Goal: Task Accomplishment & Management: Manage account settings

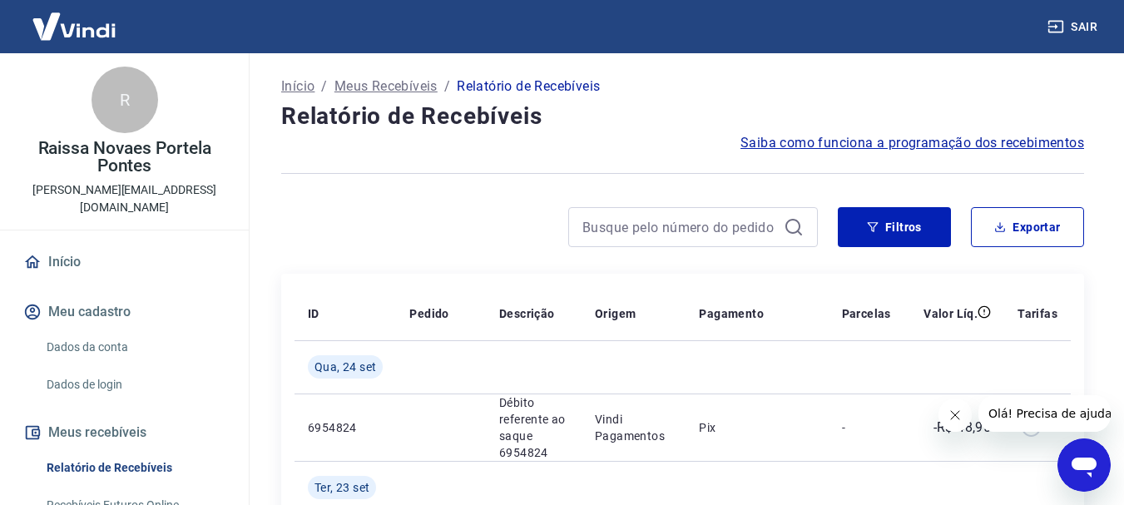
scroll to position [173, 0]
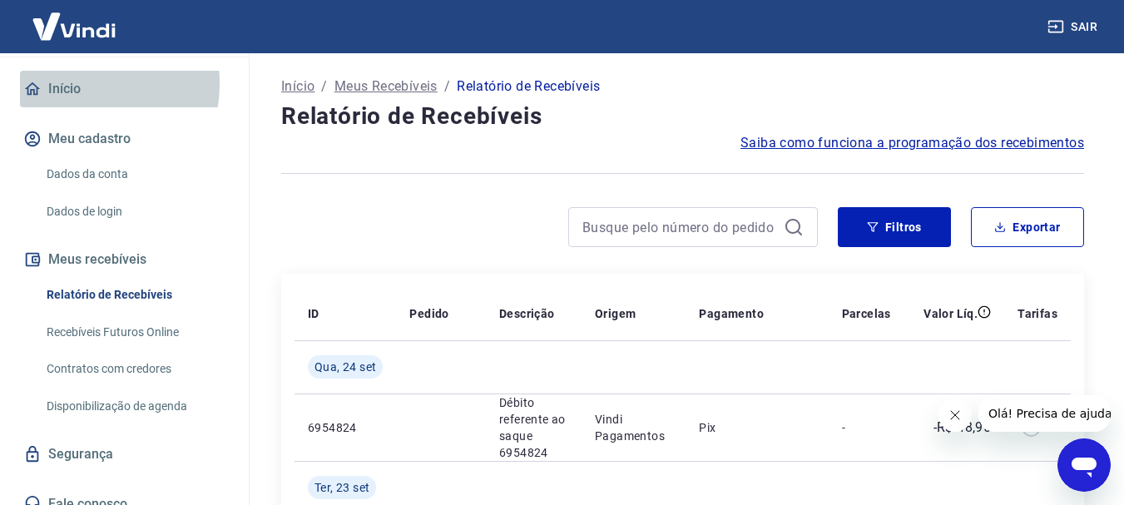
click at [71, 71] on link "Início" at bounding box center [124, 89] width 209 height 37
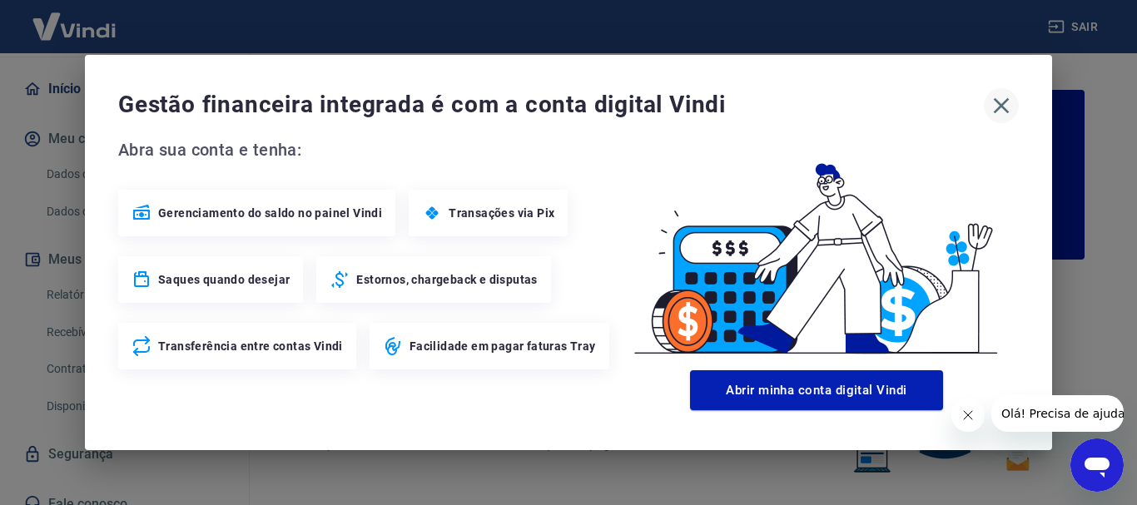
click at [1009, 114] on icon "button" at bounding box center [1001, 105] width 27 height 27
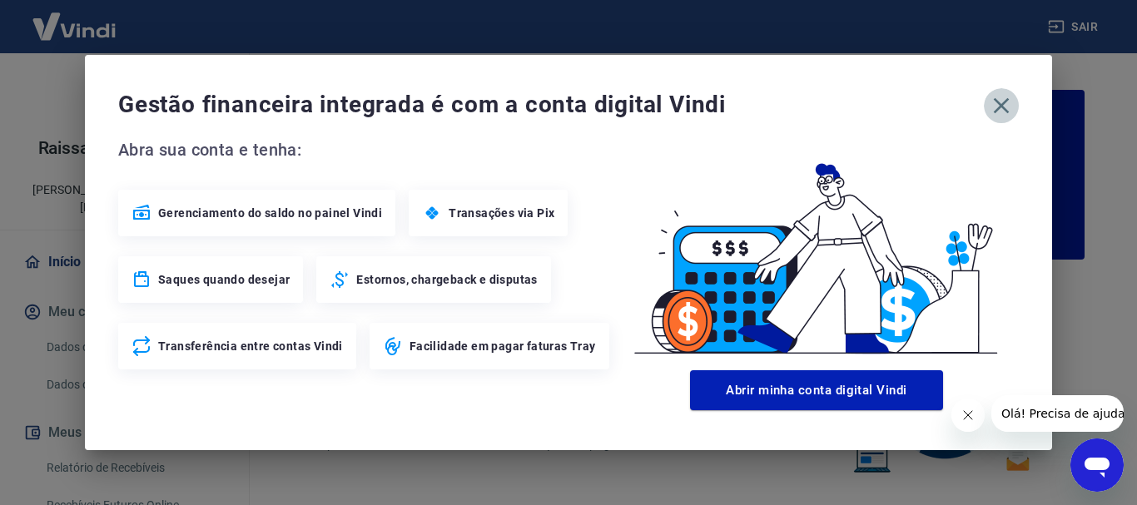
drag, startPoint x: 994, startPoint y: 103, endPoint x: 1018, endPoint y: 63, distance: 46.2
click at [994, 102] on icon "button" at bounding box center [1001, 105] width 27 height 27
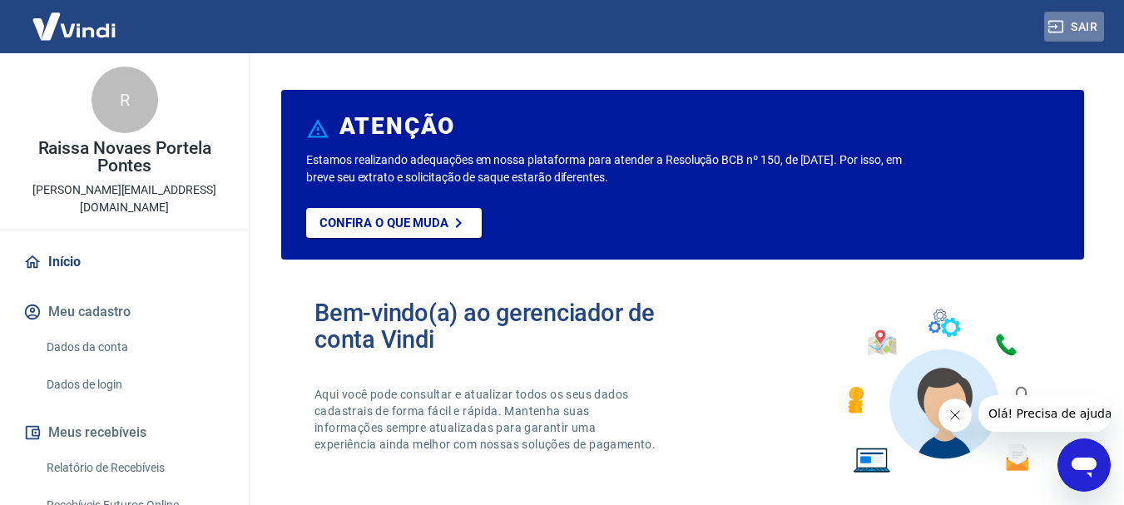
click at [1081, 24] on button "Sair" at bounding box center [1074, 27] width 60 height 31
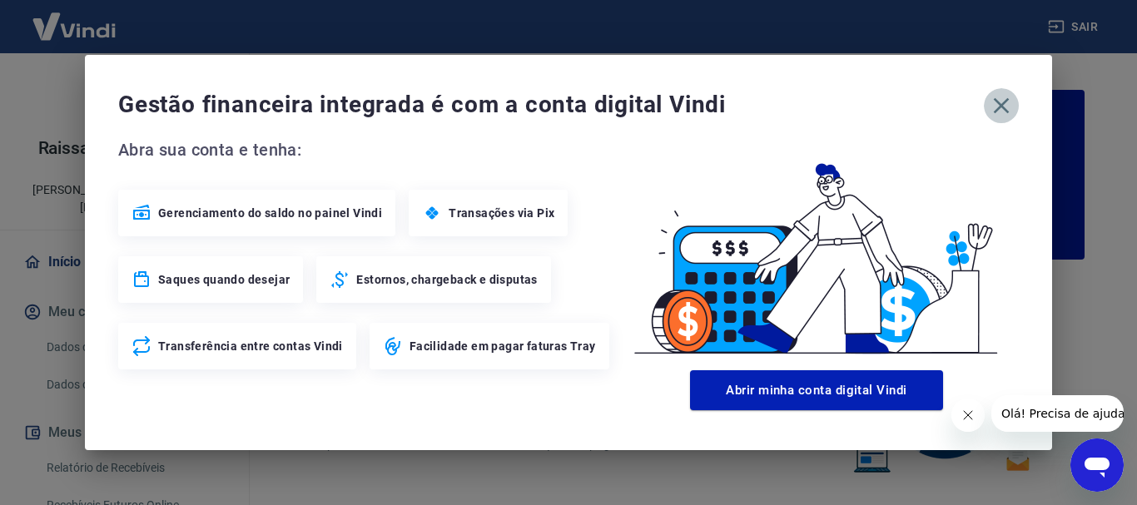
click at [995, 108] on icon "button" at bounding box center [1001, 105] width 27 height 27
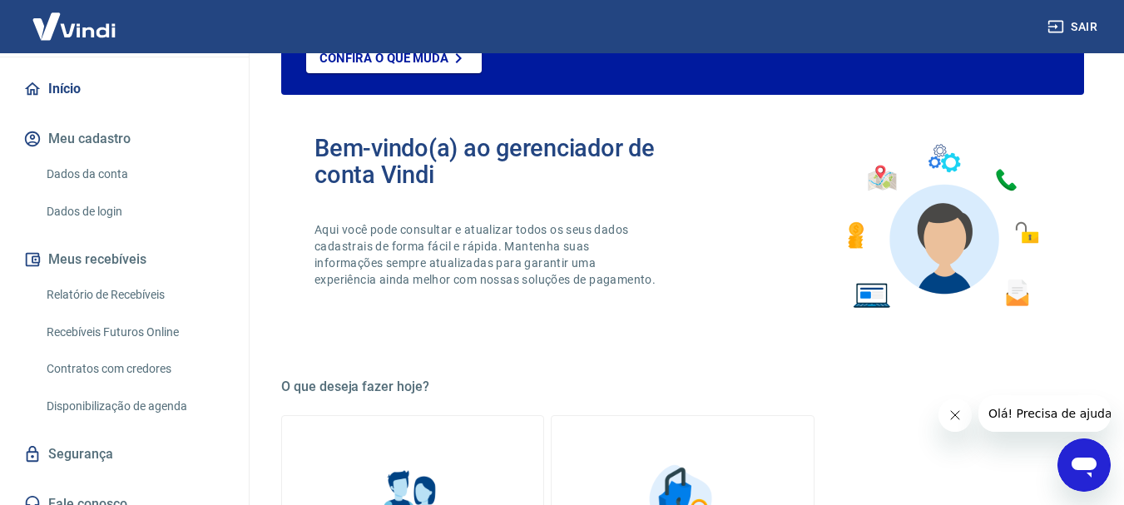
scroll to position [166, 0]
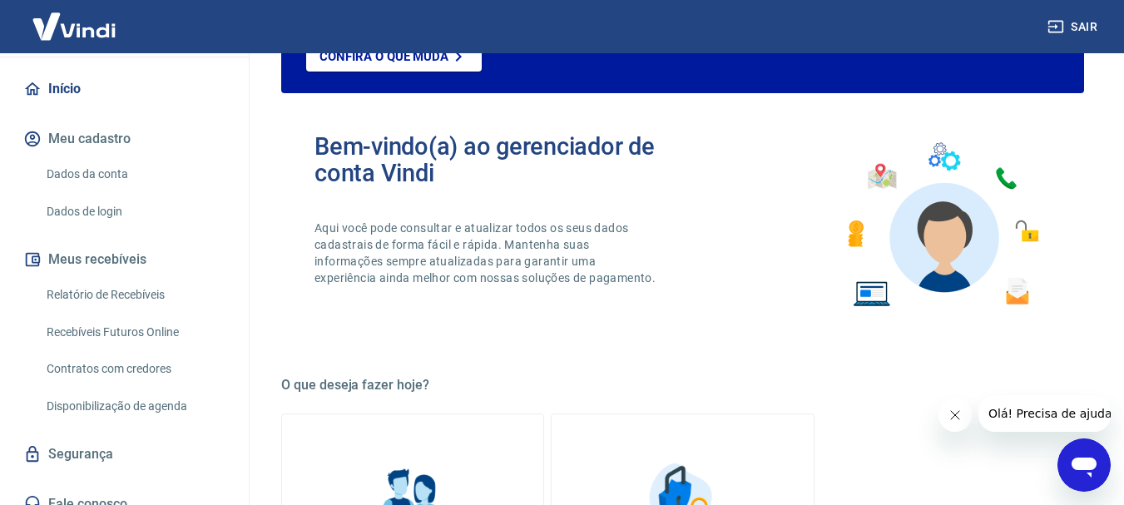
click at [105, 436] on link "Segurança" at bounding box center [124, 454] width 209 height 37
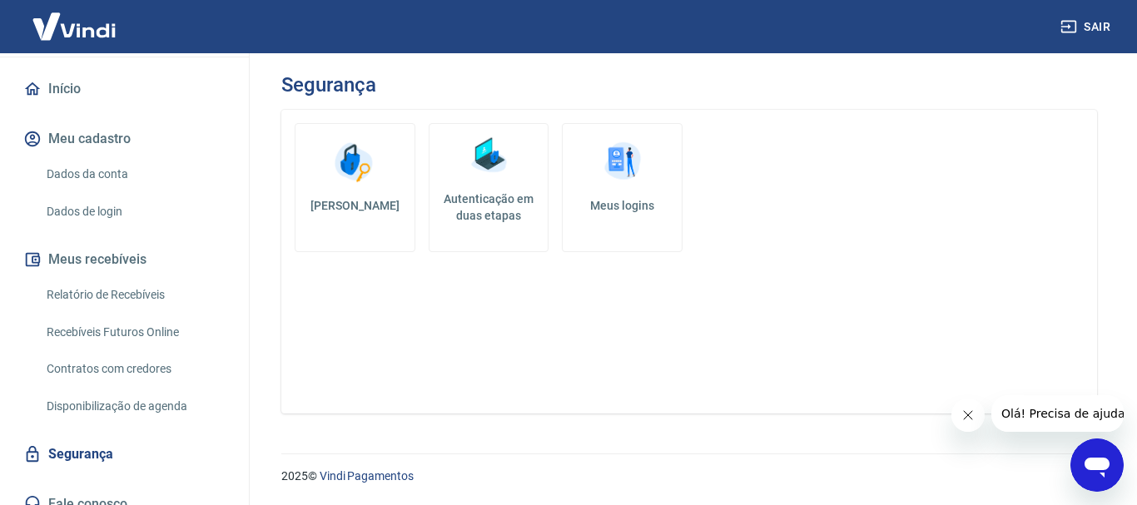
click at [645, 206] on h5 "Meus logins" at bounding box center [622, 205] width 92 height 17
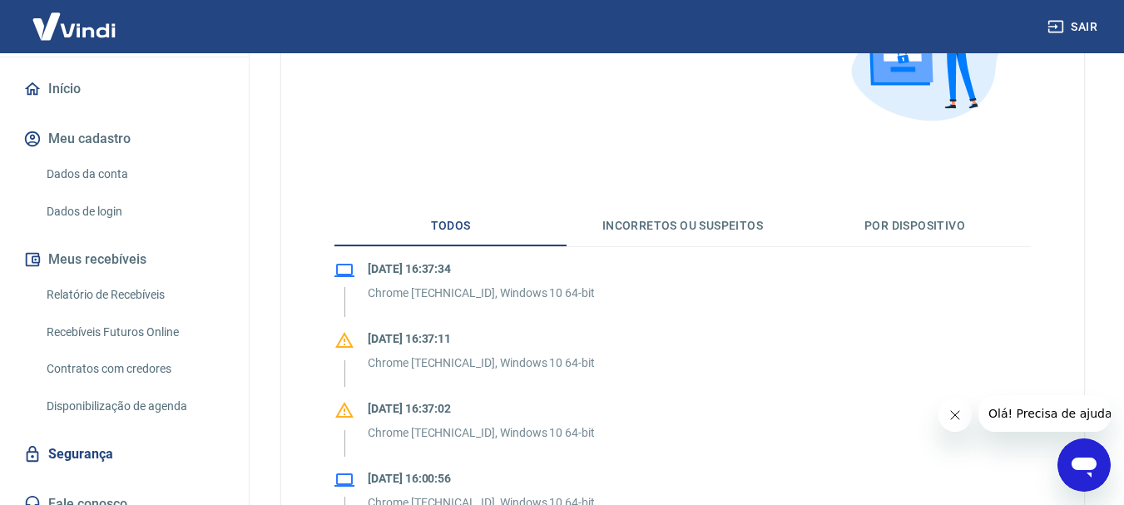
scroll to position [250, 0]
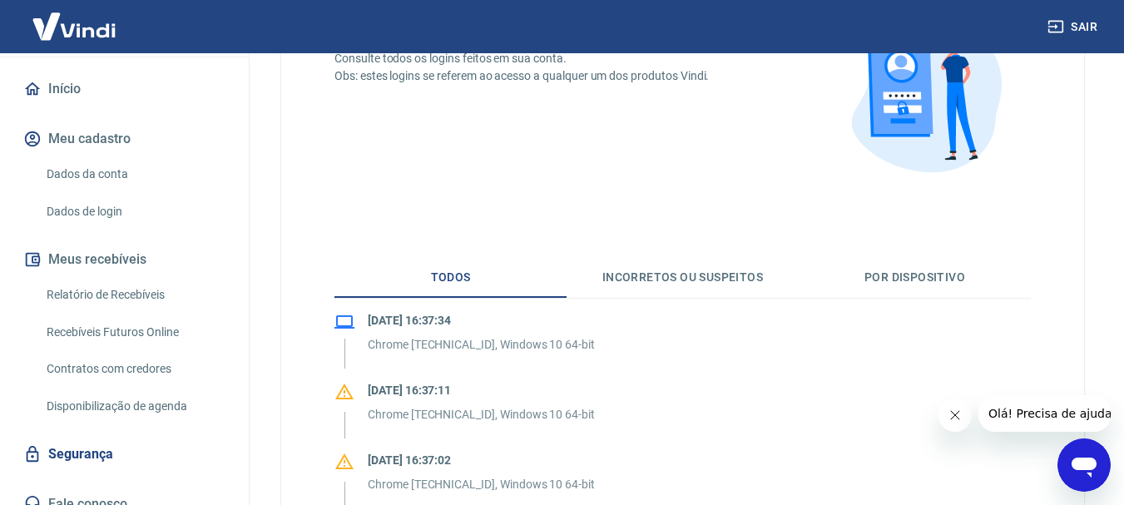
click at [912, 277] on button "Por dispositivo" at bounding box center [915, 278] width 232 height 40
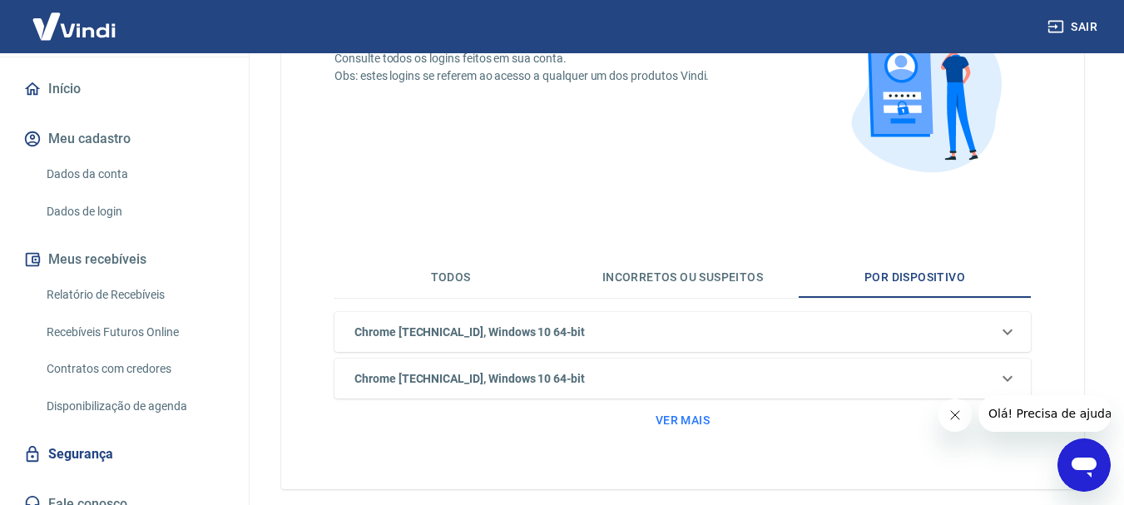
scroll to position [242, 0]
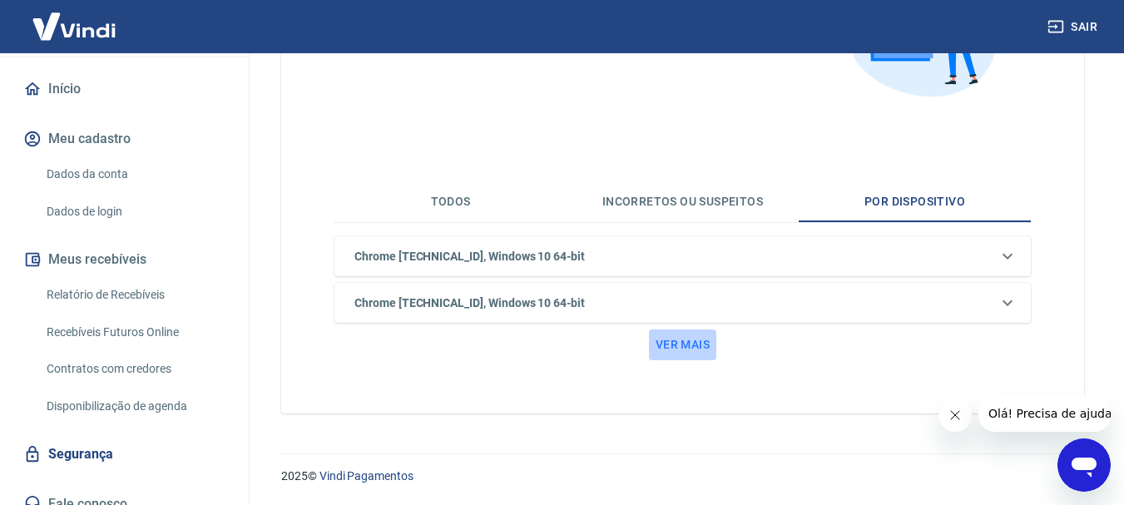
click at [691, 345] on button "Ver mais" at bounding box center [682, 345] width 67 height 31
click at [666, 211] on button "Incorretos ou suspeitos" at bounding box center [683, 202] width 232 height 40
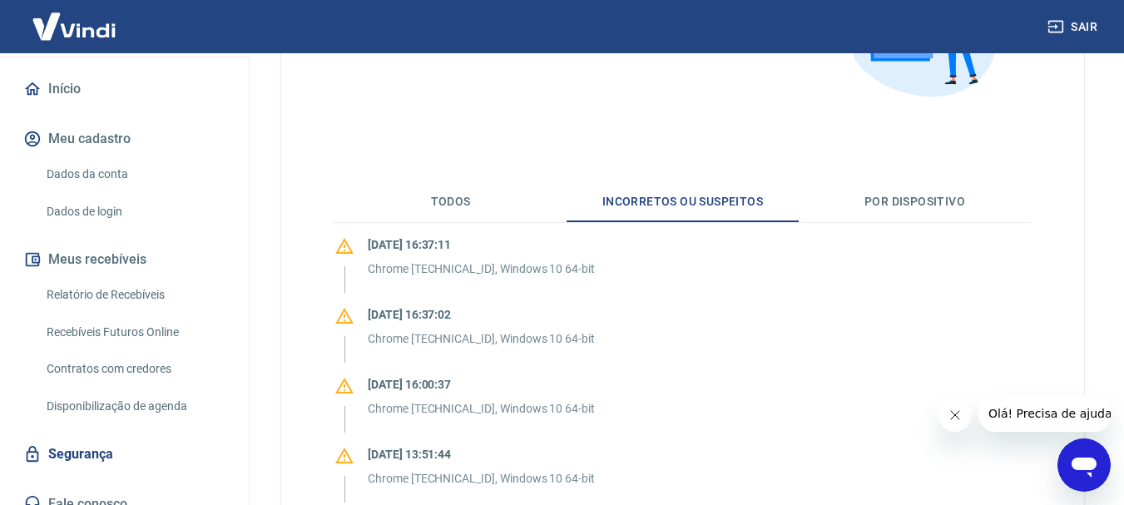
click at [454, 208] on button "Todos" at bounding box center [451, 202] width 232 height 40
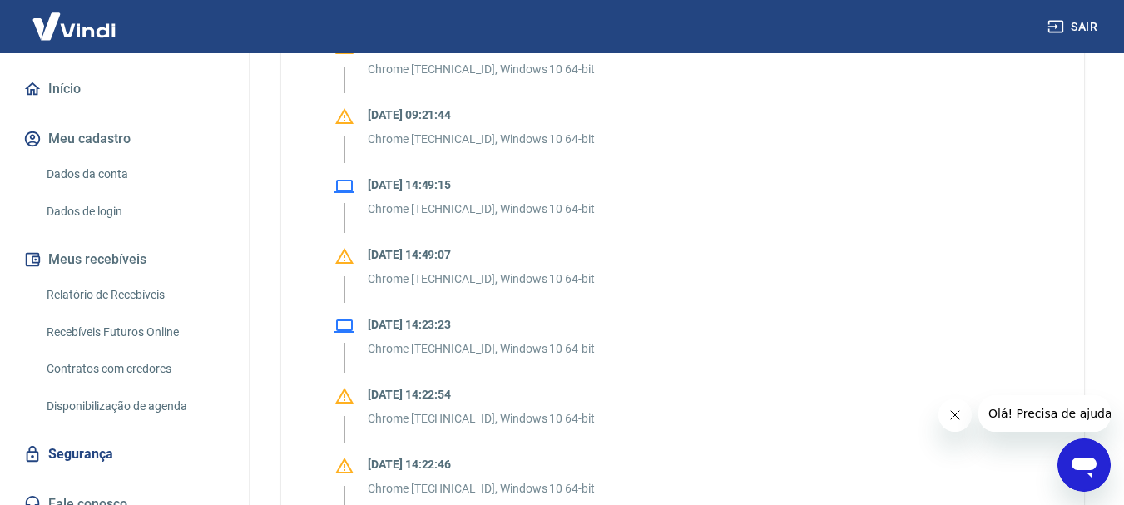
scroll to position [1074, 0]
click at [94, 436] on link "Segurança" at bounding box center [124, 454] width 209 height 37
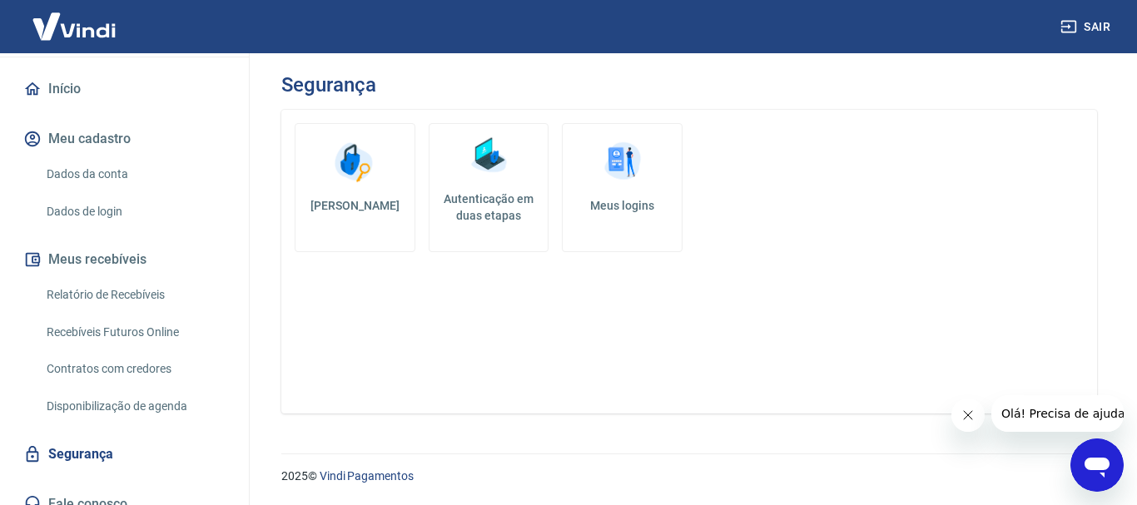
click at [371, 202] on h5 "[PERSON_NAME]" at bounding box center [355, 205] width 92 height 17
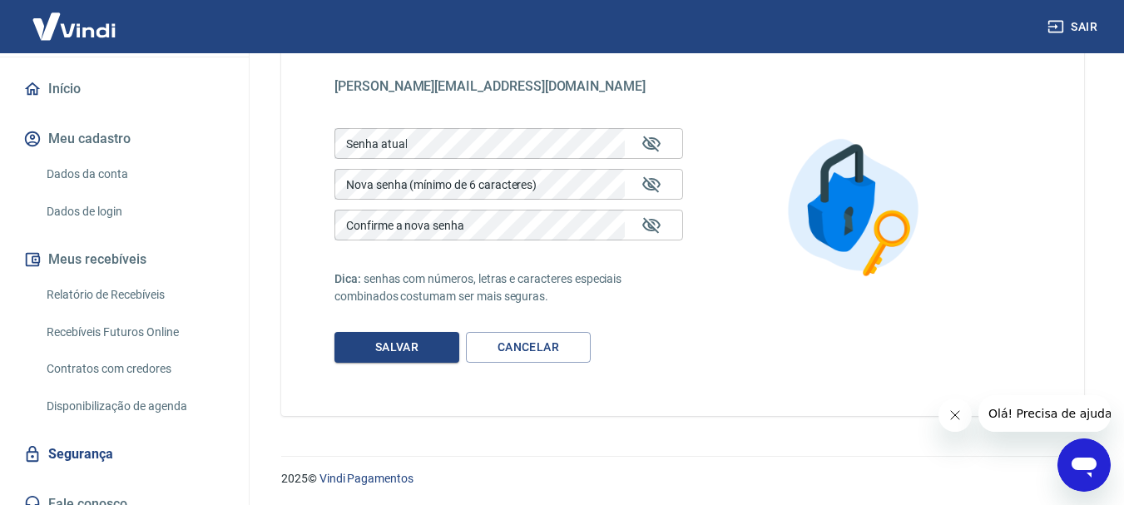
scroll to position [114, 0]
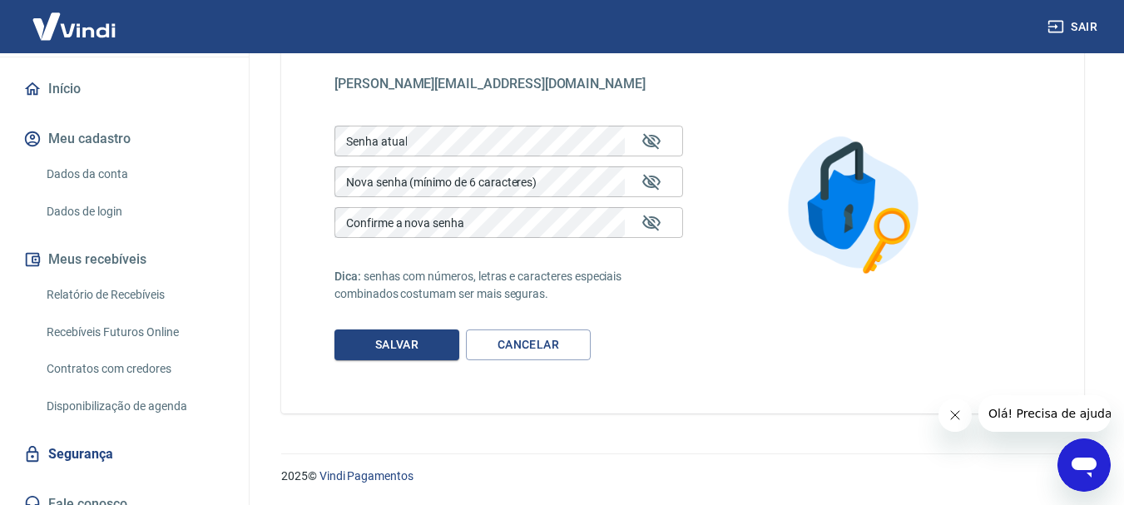
click at [102, 436] on link "Segurança" at bounding box center [124, 454] width 209 height 37
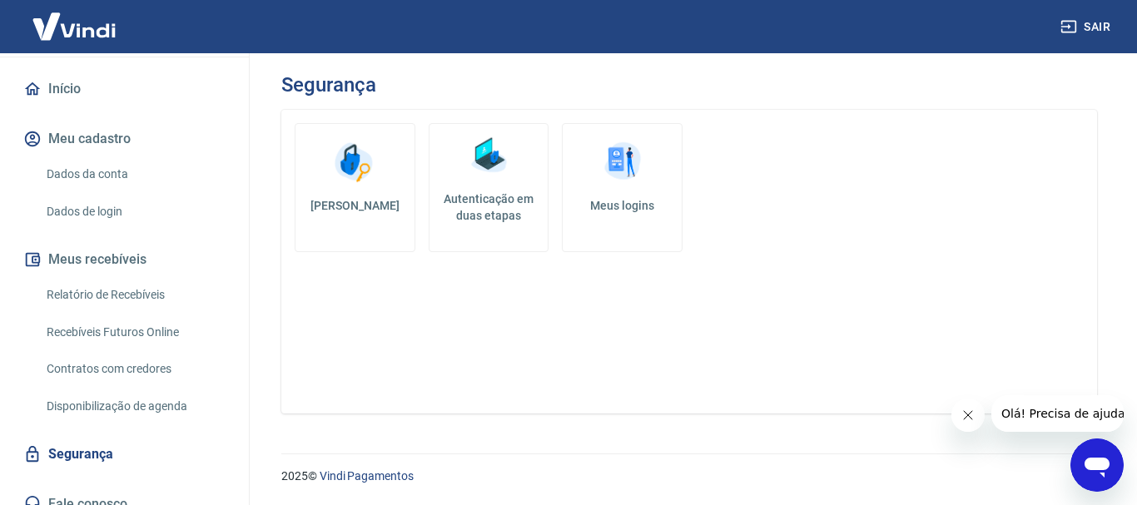
click at [498, 225] on link "Autenticação em duas etapas" at bounding box center [489, 187] width 121 height 129
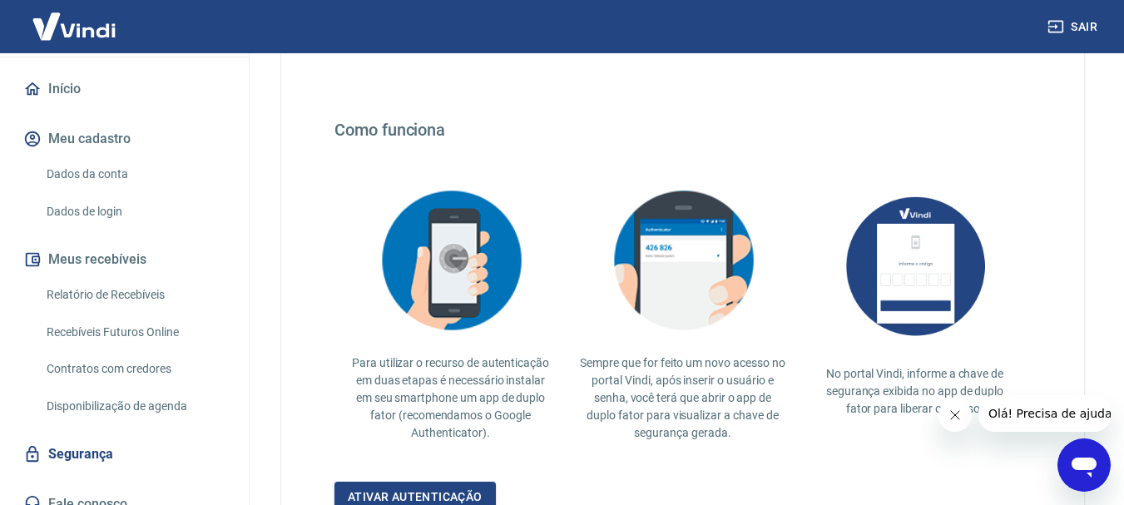
scroll to position [415, 0]
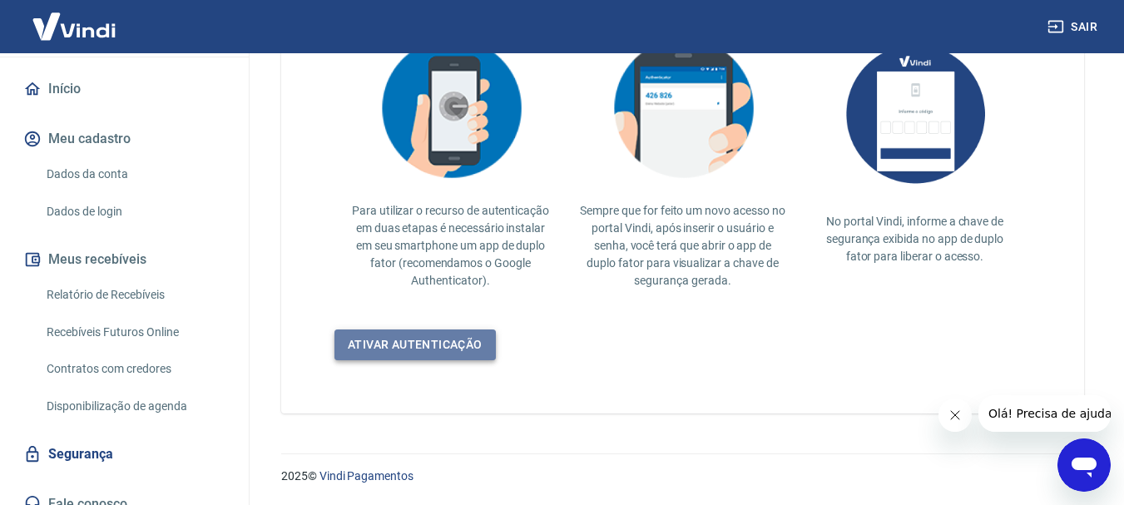
click at [475, 343] on link "Ativar autenticação" at bounding box center [415, 345] width 161 height 31
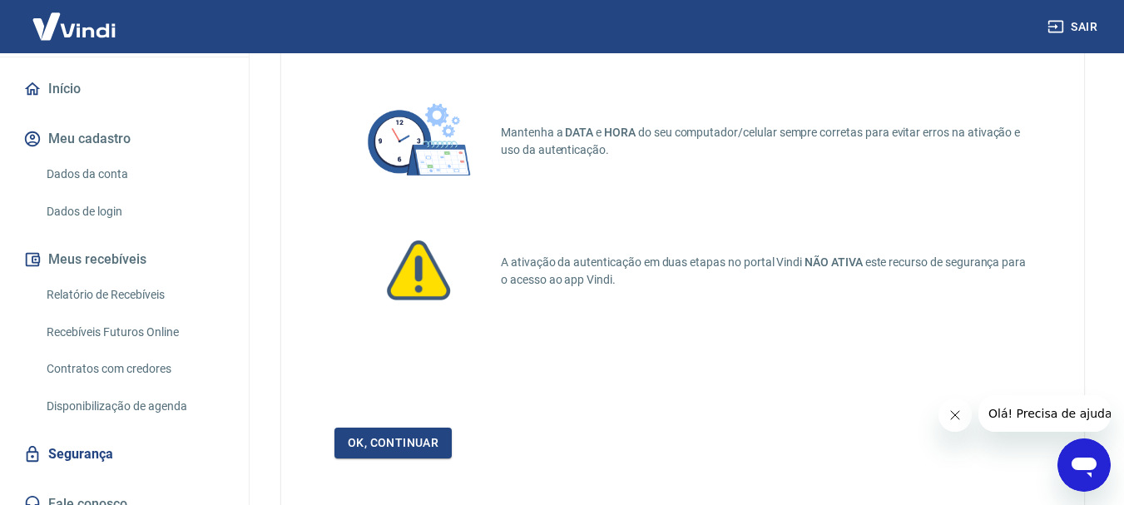
scroll to position [186, 0]
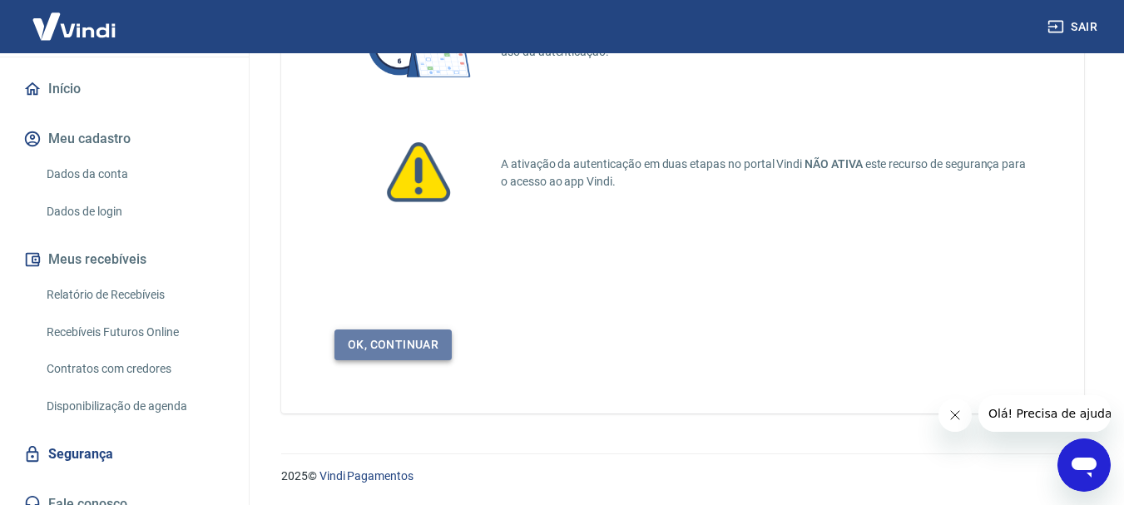
click at [433, 340] on link "Ok, continuar" at bounding box center [393, 345] width 117 height 31
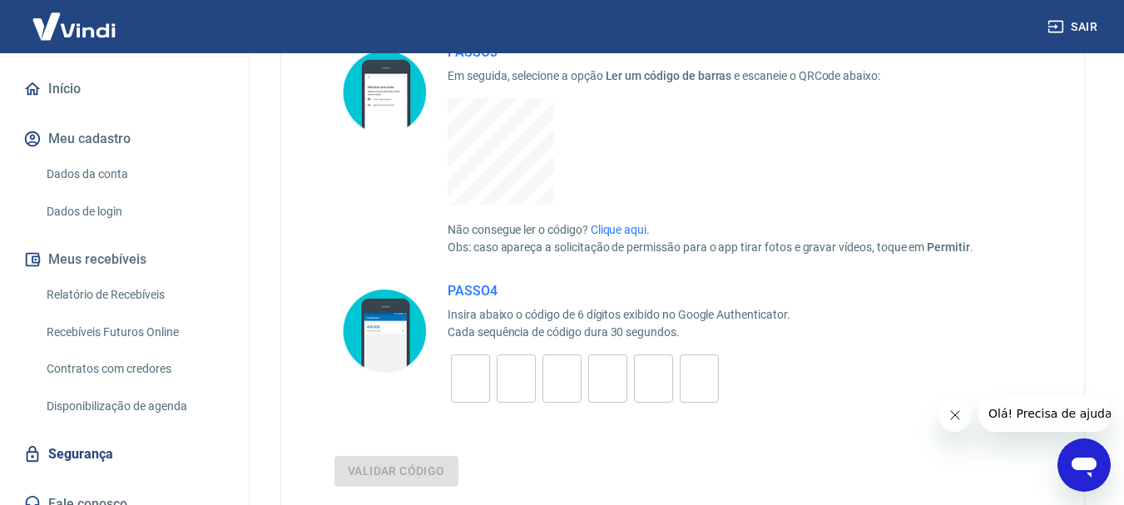
scroll to position [538, 0]
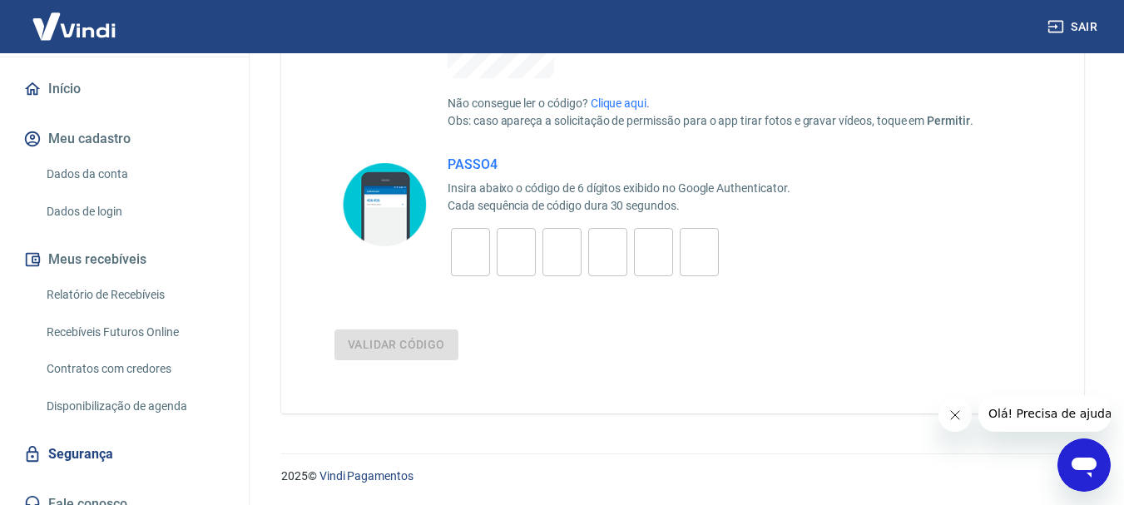
click at [115, 488] on link "Fale conosco" at bounding box center [124, 504] width 209 height 37
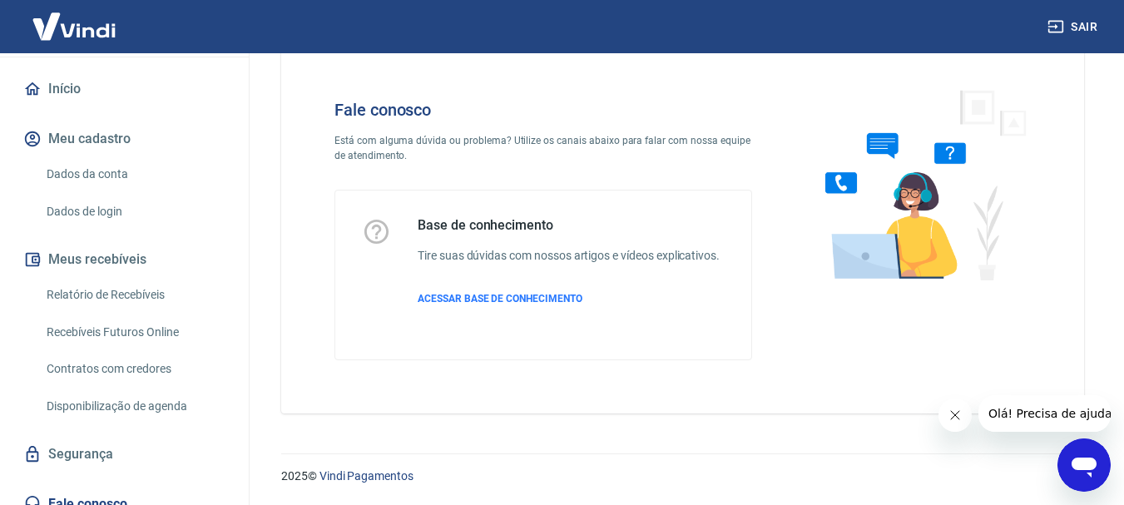
scroll to position [40, 0]
click at [87, 436] on link "Segurança" at bounding box center [124, 454] width 209 height 37
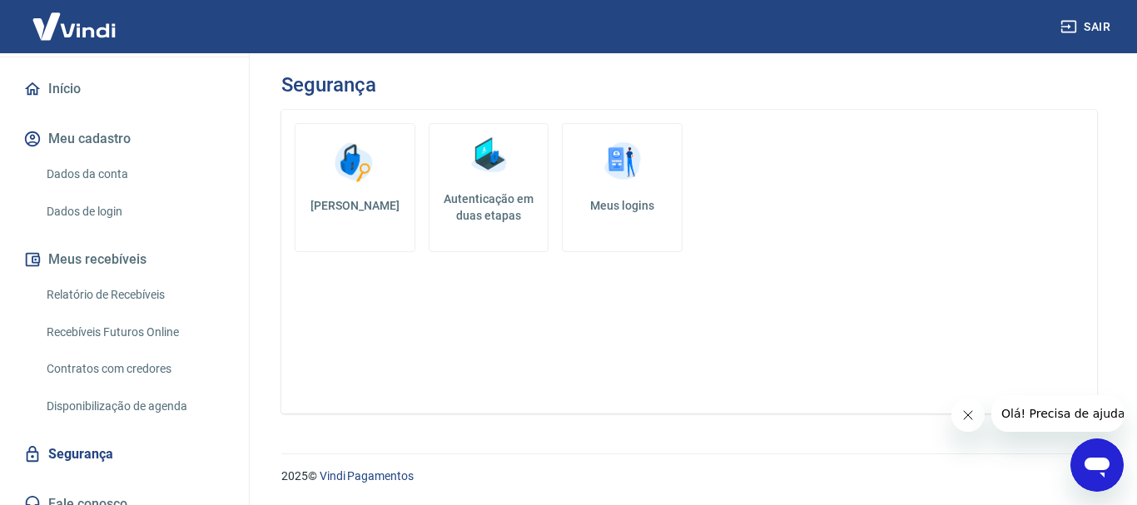
click at [103, 196] on link "Dados de login" at bounding box center [134, 212] width 189 height 34
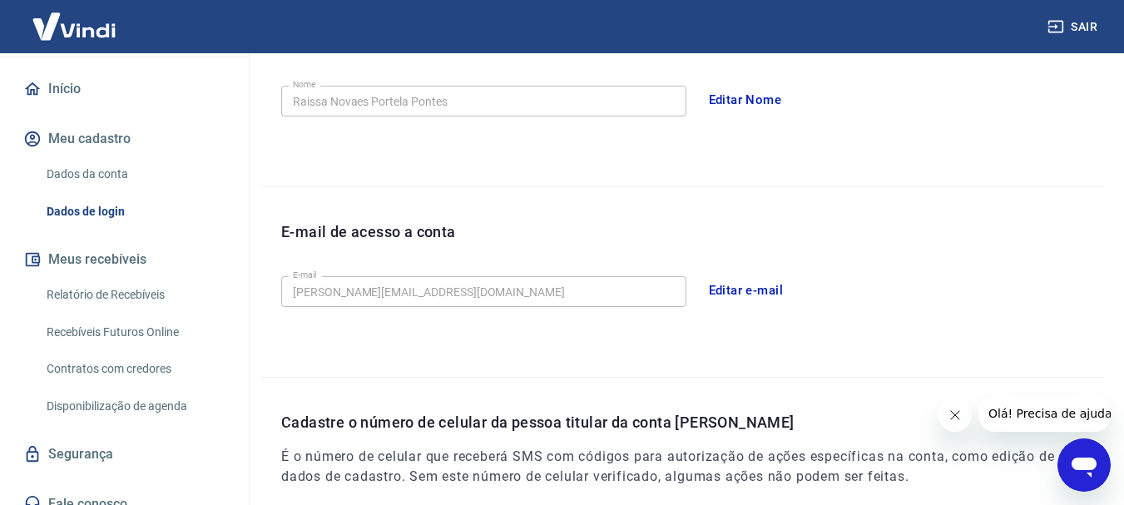
scroll to position [311, 0]
